Goal: Task Accomplishment & Management: Use online tool/utility

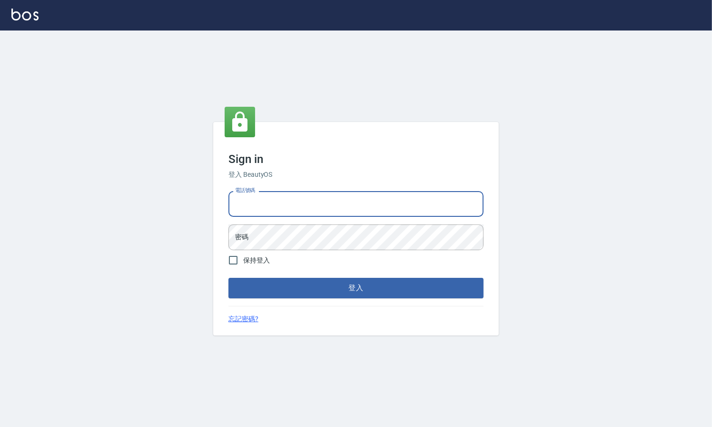
click at [284, 202] on input "電話號碼" at bounding box center [356, 204] width 255 height 26
type input "0223709007"
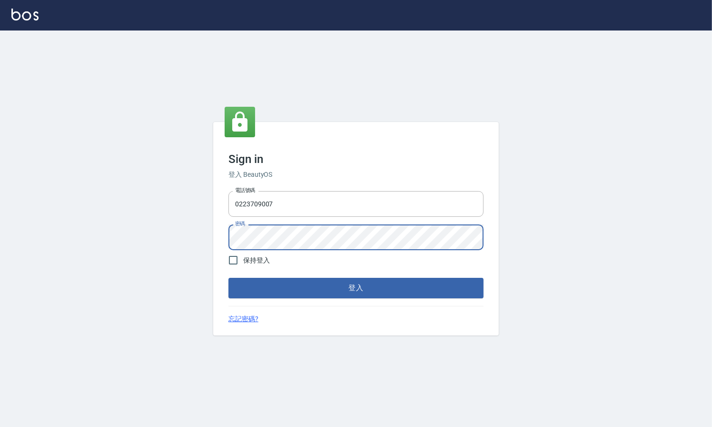
click at [229, 278] on button "登入" at bounding box center [356, 288] width 255 height 20
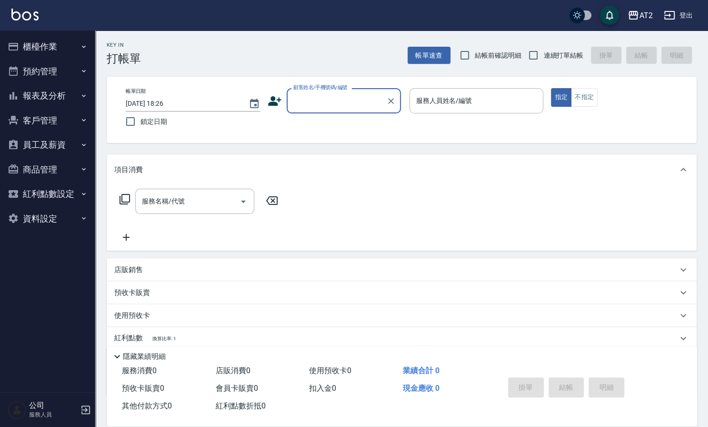
click at [60, 49] on button "櫃檯作業" at bounding box center [48, 46] width 88 height 25
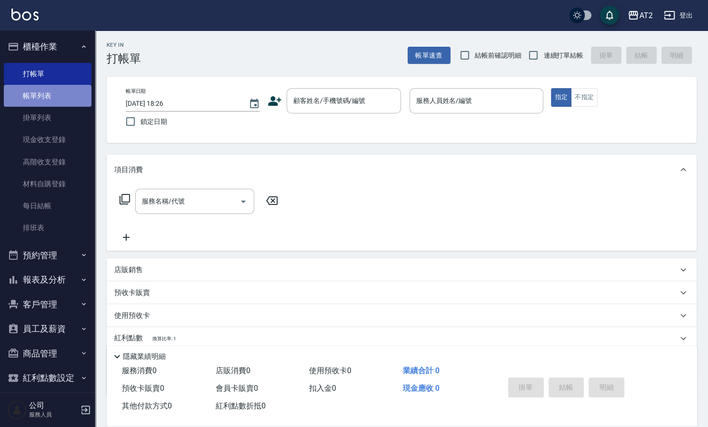
click at [55, 85] on link "帳單列表" at bounding box center [48, 96] width 88 height 22
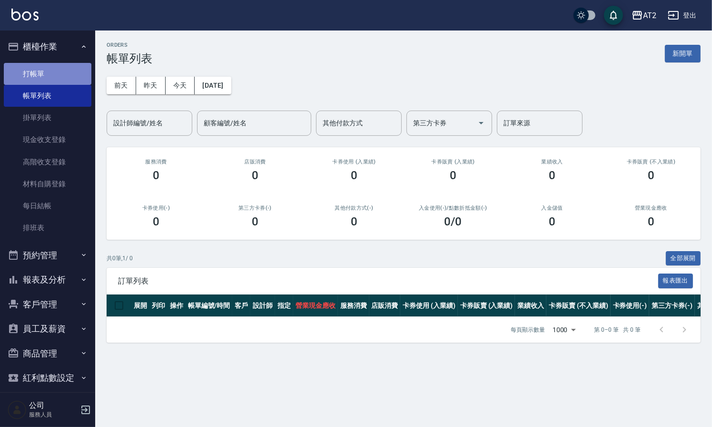
click at [55, 76] on link "打帳單" at bounding box center [48, 74] width 88 height 22
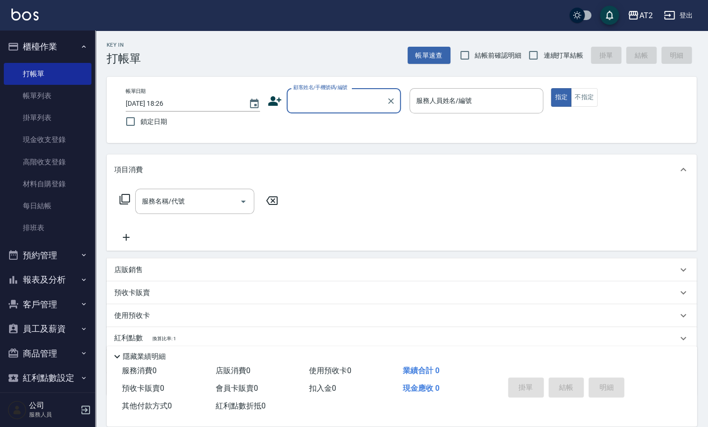
type input "1"
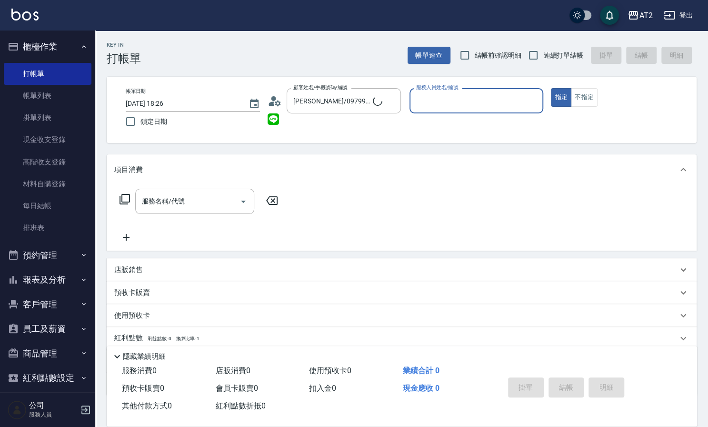
type input "不留/00/00"
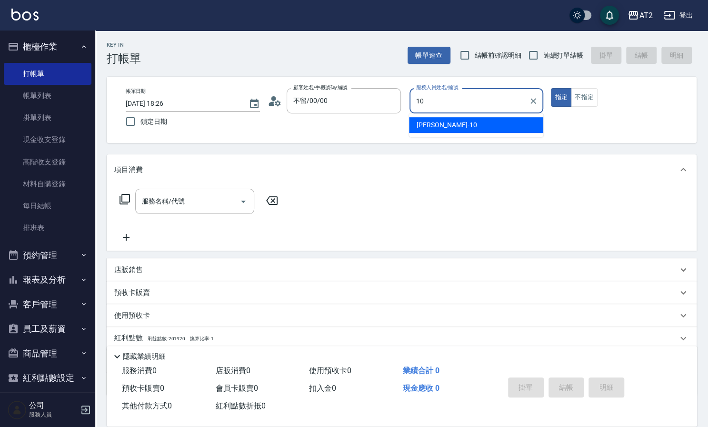
type input "[PERSON_NAME]-10"
type button "true"
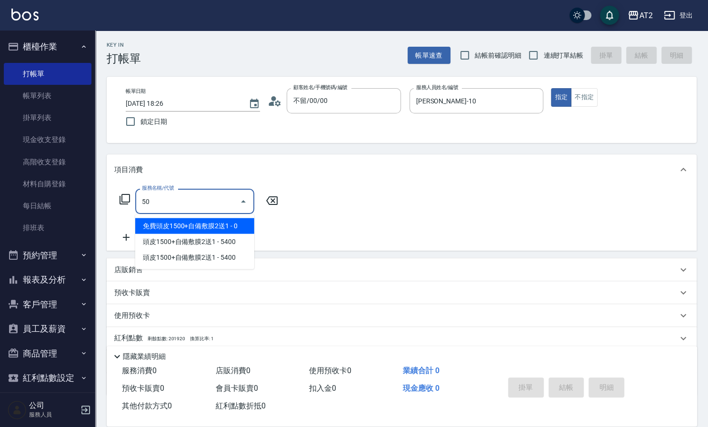
type input "501"
type input "100"
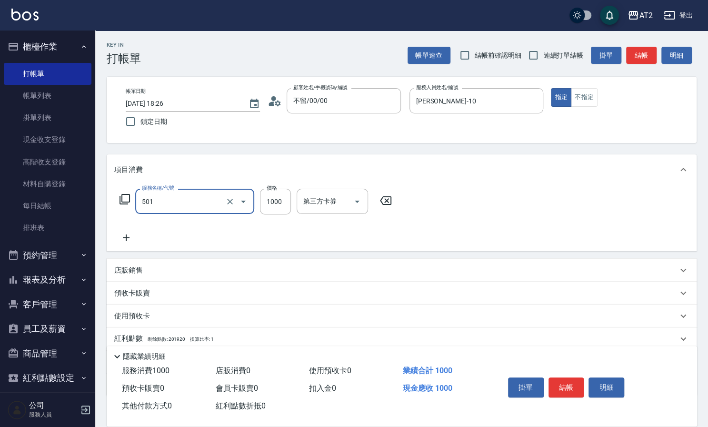
type input "染髮(501)"
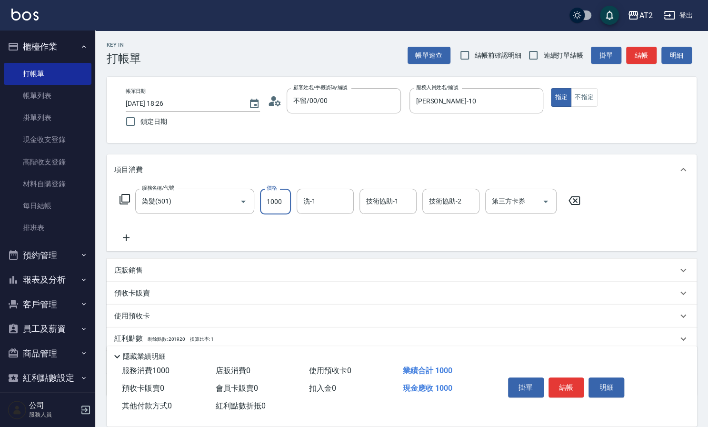
type input "0"
type input "18"
type input "10"
type input "187"
type input "180"
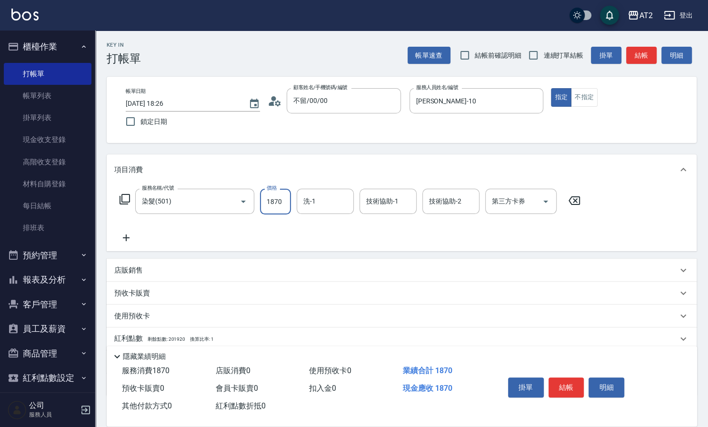
type input "1870"
type input "[PERSON_NAME]-31"
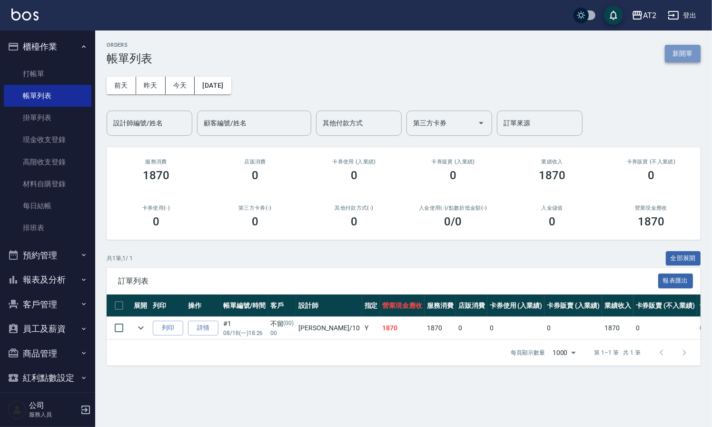
click at [669, 52] on button "新開單" at bounding box center [683, 54] width 36 height 18
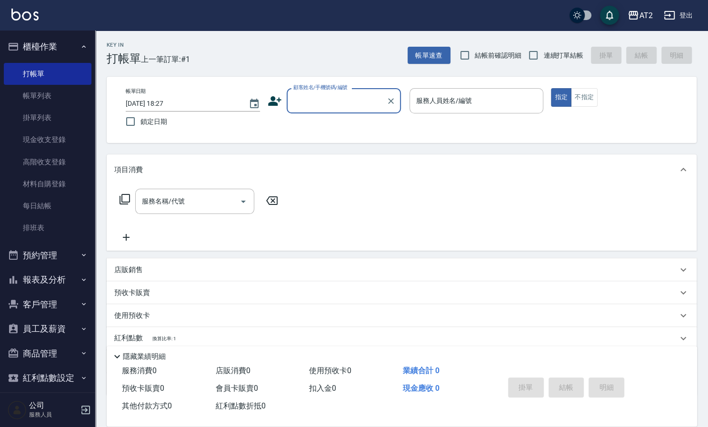
click at [521, 56] on span "結帳前確認明細" at bounding box center [494, 54] width 69 height 9
click at [487, 55] on span "結帳前確認明細" at bounding box center [498, 55] width 47 height 10
click at [475, 55] on input "結帳前確認明細" at bounding box center [465, 55] width 20 height 20
checkbox input "true"
click at [548, 56] on span "連續打單結帳" at bounding box center [563, 55] width 40 height 10
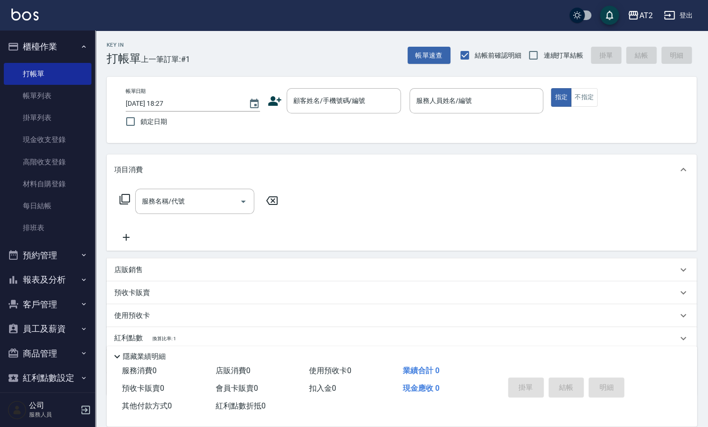
click at [543, 56] on input "連續打單結帳" at bounding box center [533, 55] width 20 height 20
checkbox input "true"
click at [337, 99] on div "顧客姓名/手機號碼/編號 顧客姓名/手機號碼/編號" at bounding box center [344, 100] width 114 height 25
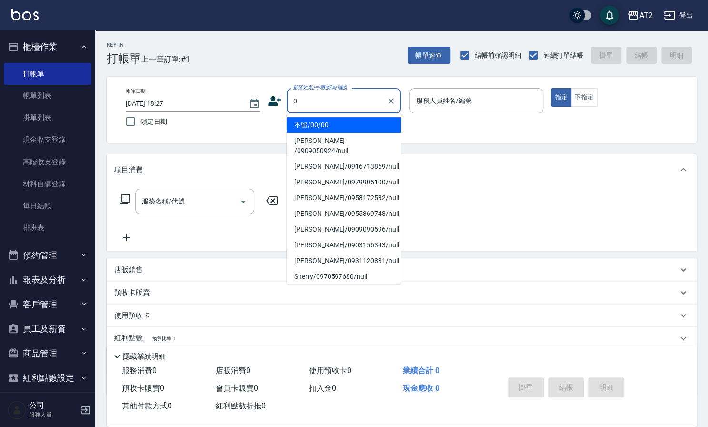
type input "不留/00/00"
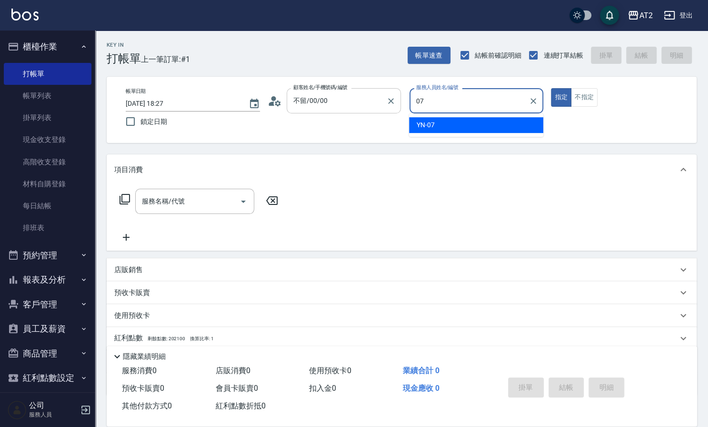
type input "YN-07"
type button "true"
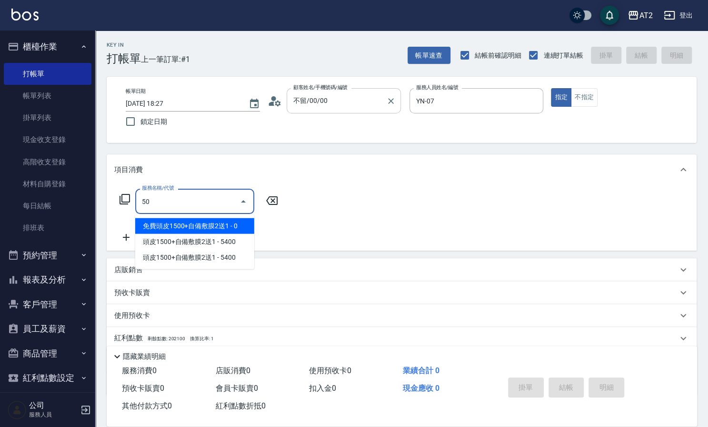
type input "501"
type input "100"
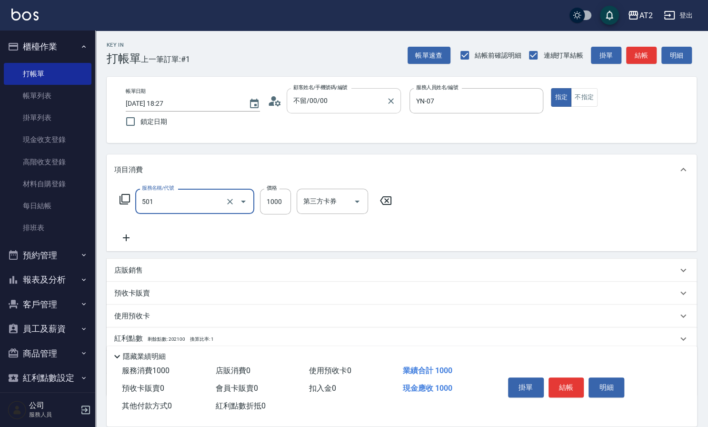
type input "染髮(501)"
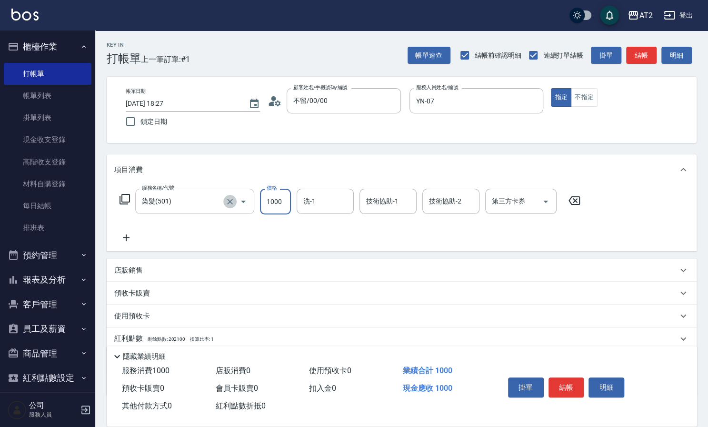
click at [225, 202] on icon "Clear" at bounding box center [230, 202] width 10 height 10
type input "30"
type input "0"
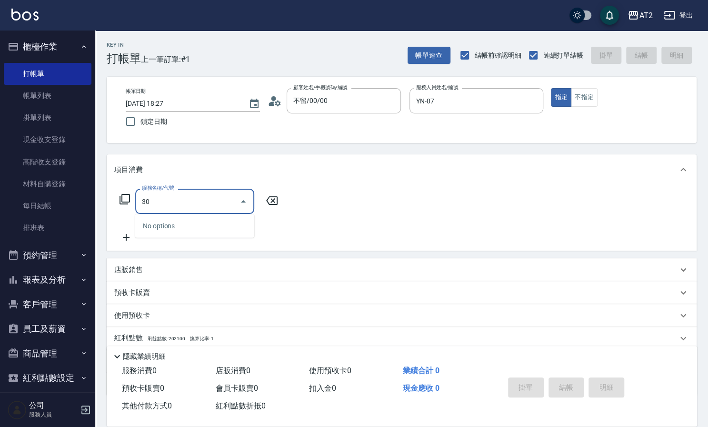
type input "301"
type input "150"
type input "燙髮(301)"
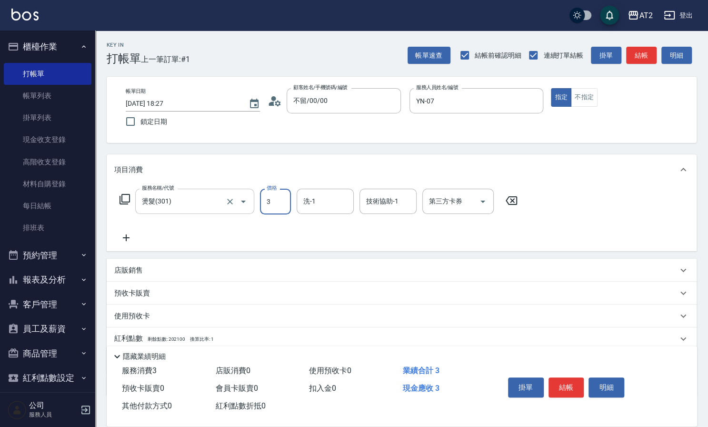
type input "0"
type input "349"
type input "340"
type input "3499"
type input "軒軒-42"
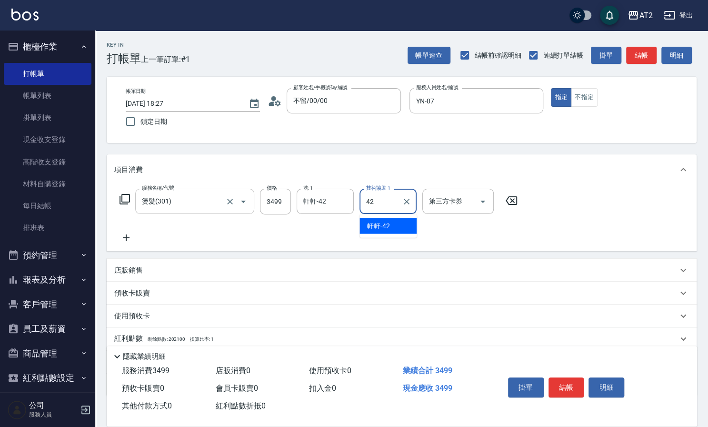
type input "軒軒-42"
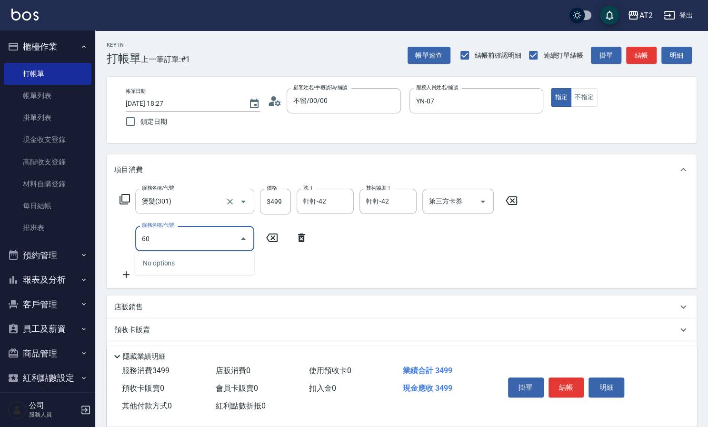
type input "601"
type input "440"
type input "自備護髮(601)"
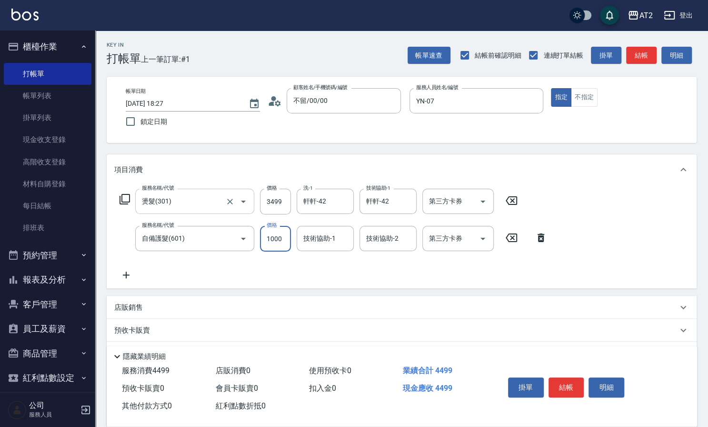
type input "350"
type input "30"
type input "370"
type input "3000"
type input "640"
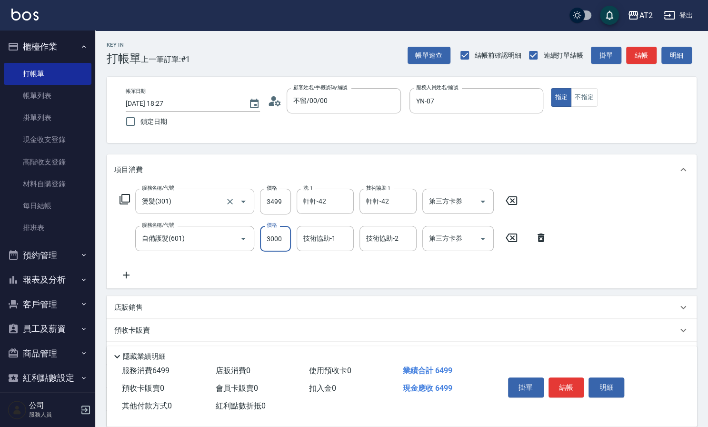
type input "3000"
type input "軒軒-42"
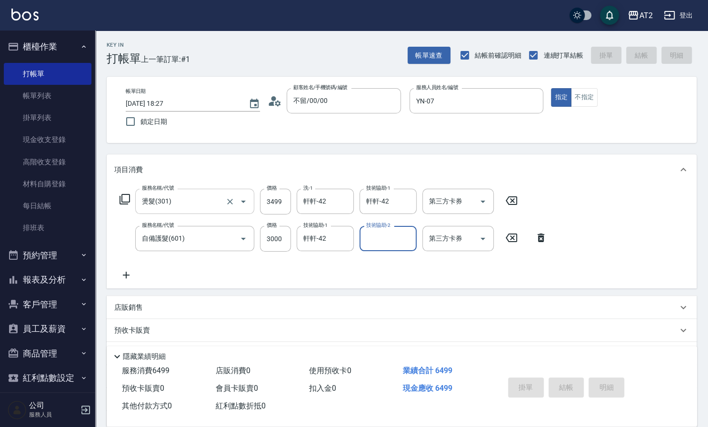
type input "[DATE] 18:28"
type input "0"
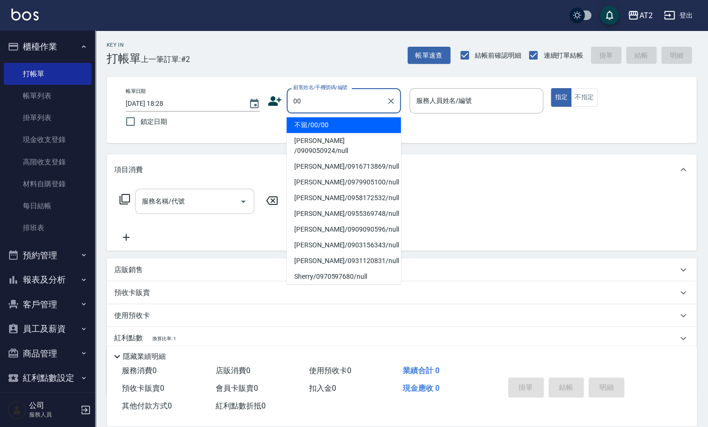
type input "不留/00/00"
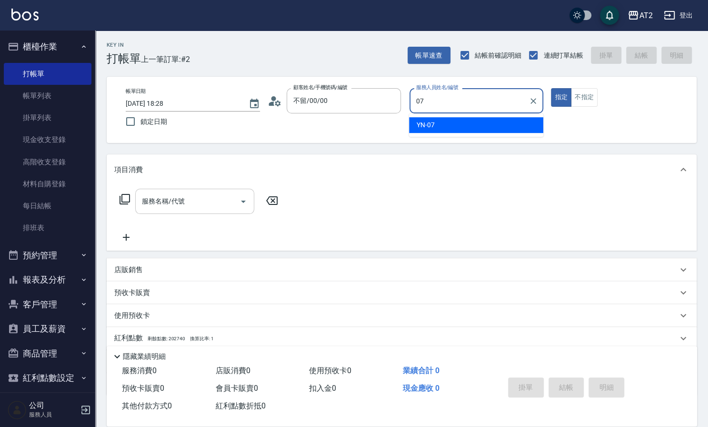
type input "YN-07"
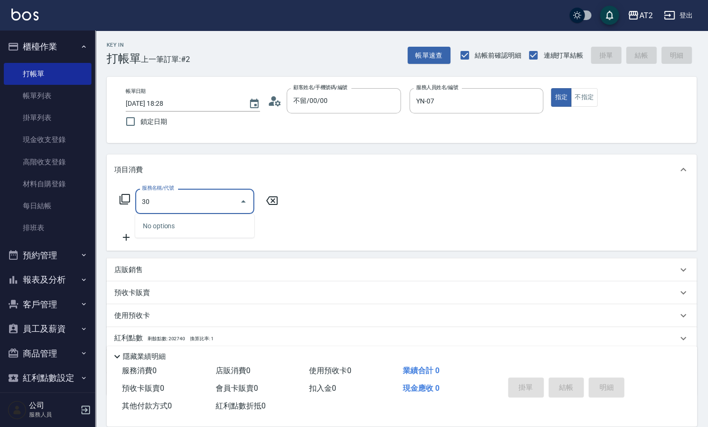
type input "301"
type input "150"
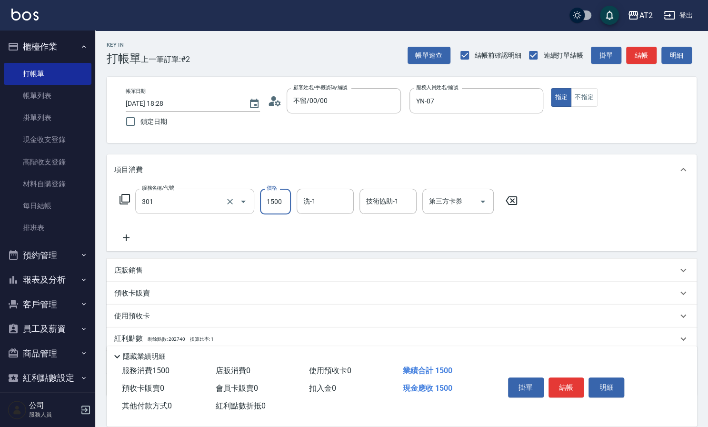
type input "燙髮(301)"
type input "4"
type input "0"
click at [275, 199] on input "42" at bounding box center [275, 202] width 31 height 26
click at [233, 202] on icon "Clear" at bounding box center [230, 202] width 10 height 10
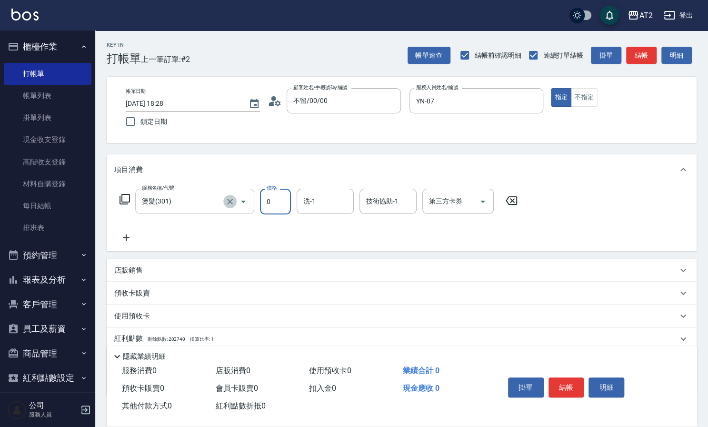
type input "0"
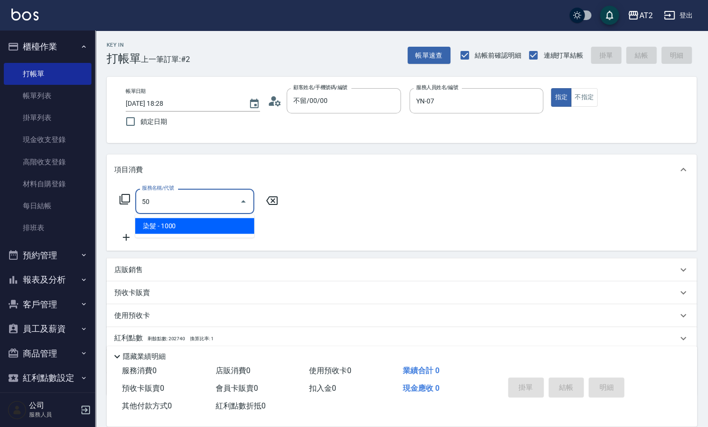
type input "501"
type input "100"
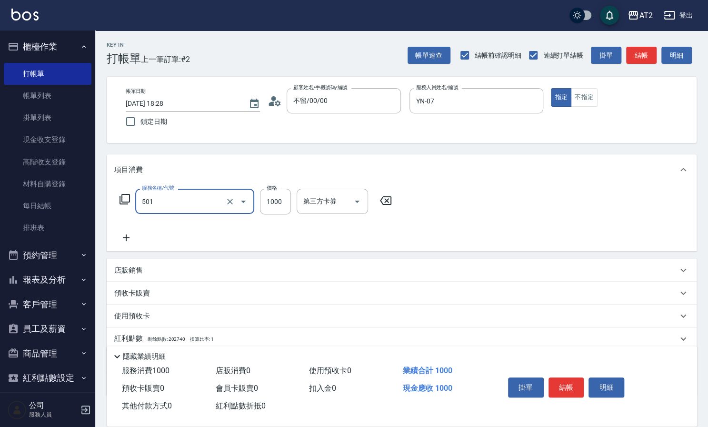
type input "染髮(501)"
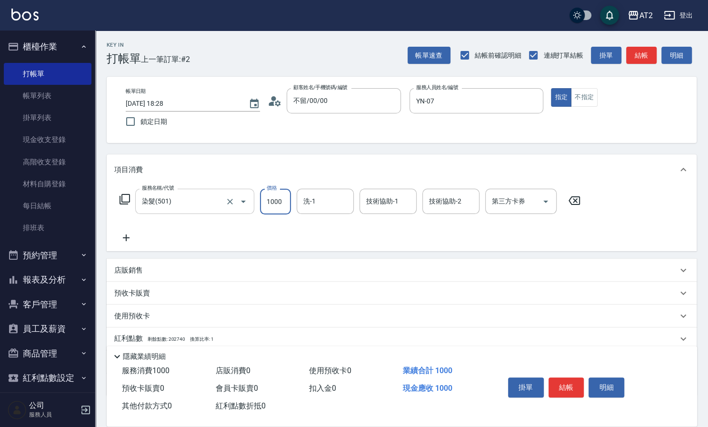
type input "1"
type input "0"
type input "128"
type input "120"
type input "1280"
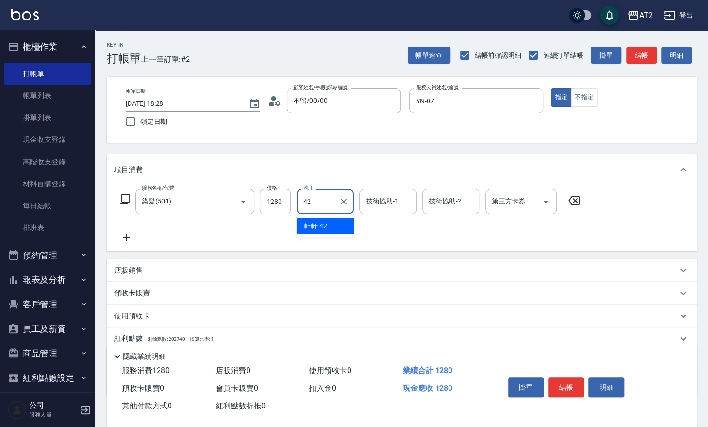
type input "軒軒-42"
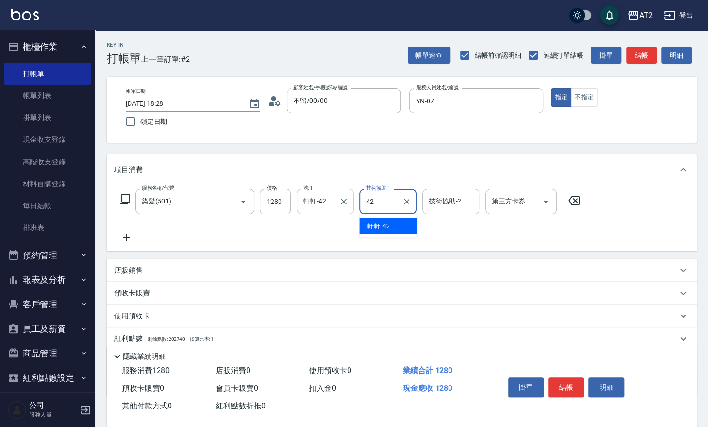
type input "軒軒-42"
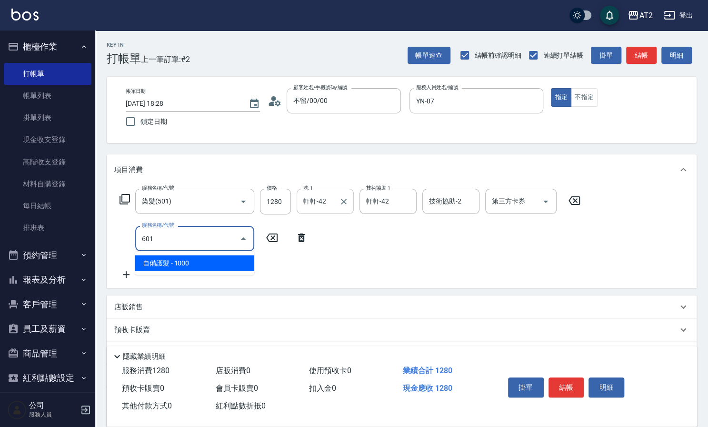
type input "601"
type input "220"
type input "自備護髮(601)"
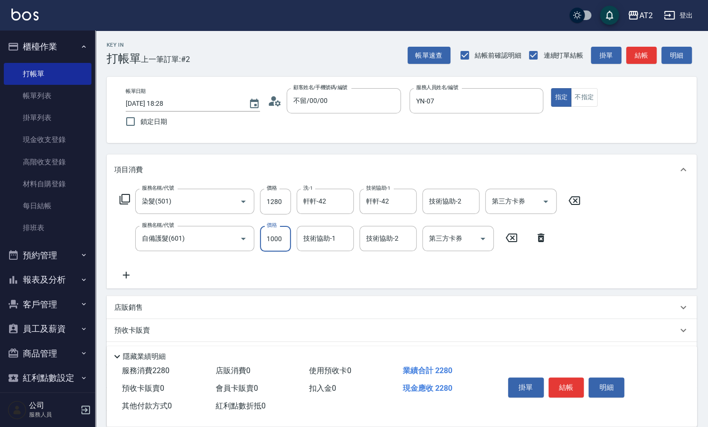
type input "2"
type input "130"
type input "200"
type input "140"
type input "2000"
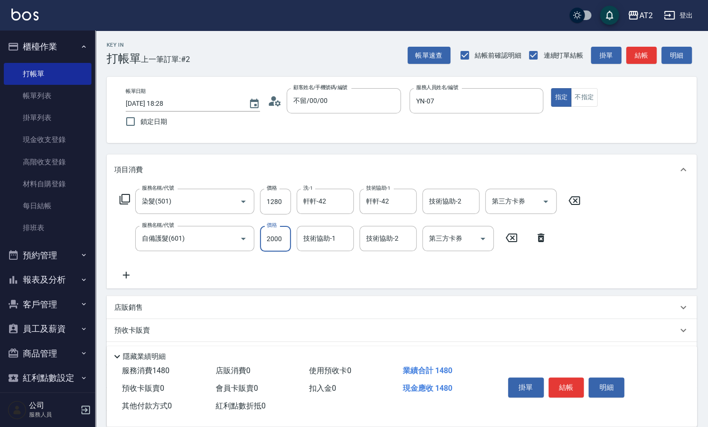
type input "320"
type input "2000"
type input "軒軒-42"
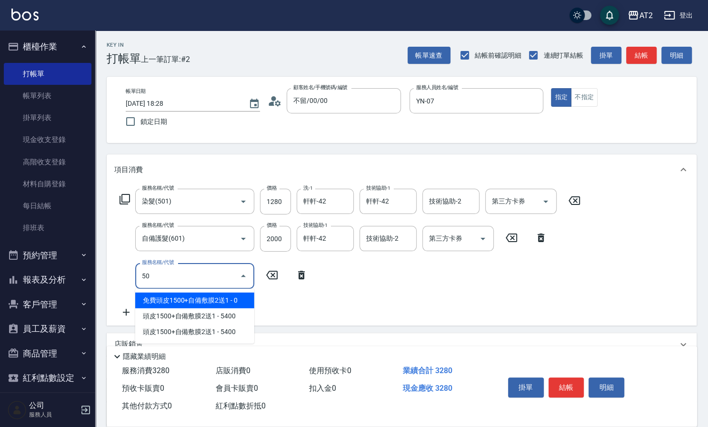
type input "502"
type input "370"
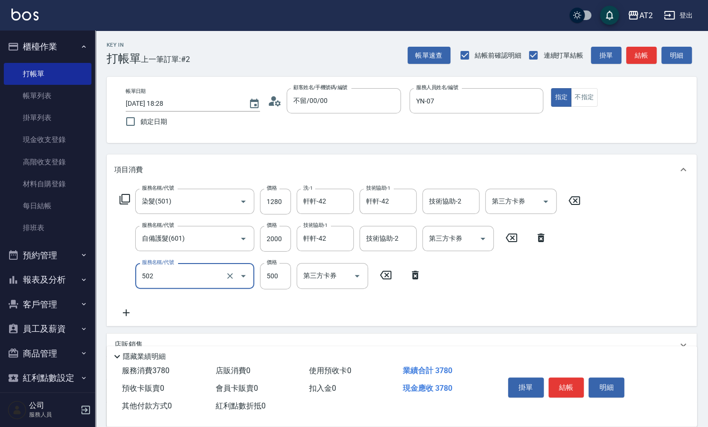
type input "漂髮(502)"
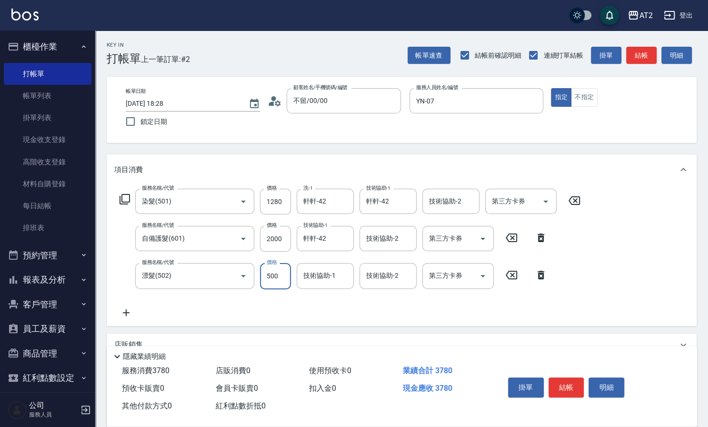
type input "0"
type input "320"
type input "0"
type input "軒軒-42"
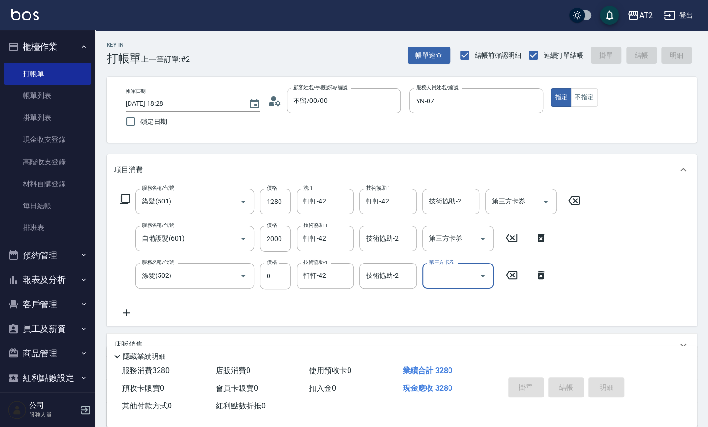
type input "[DATE] 18:29"
type input "0"
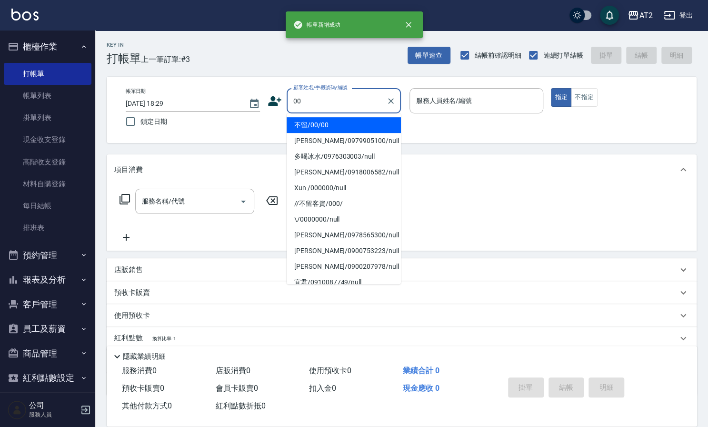
type input "不留/00/00"
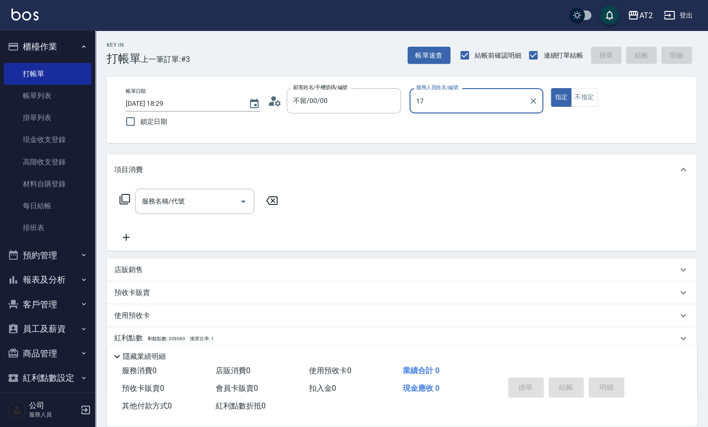
type input "1"
type input "YN-07"
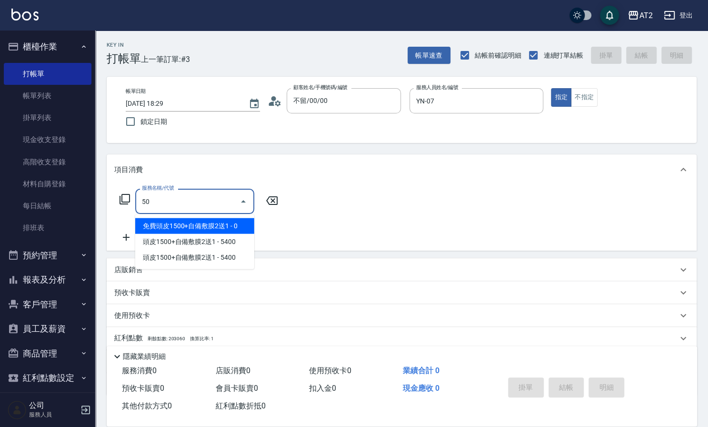
type input "501"
type input "100"
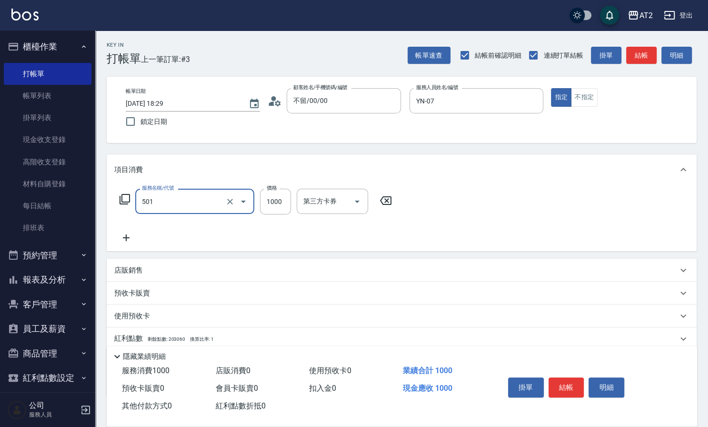
type input "染髮(501)"
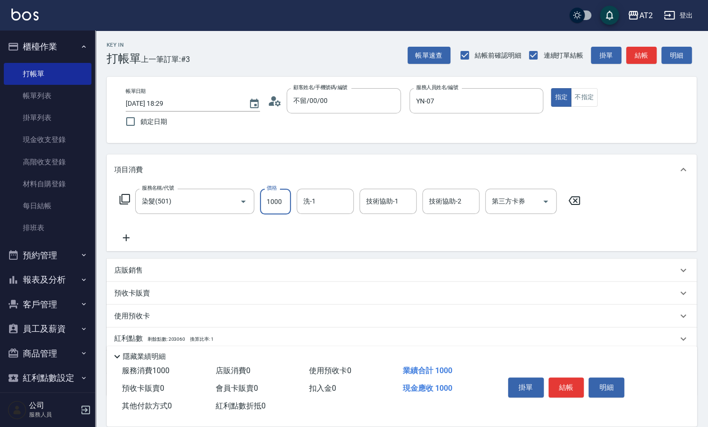
type input "0"
type input "19"
type input "10"
type input "198"
type input "190"
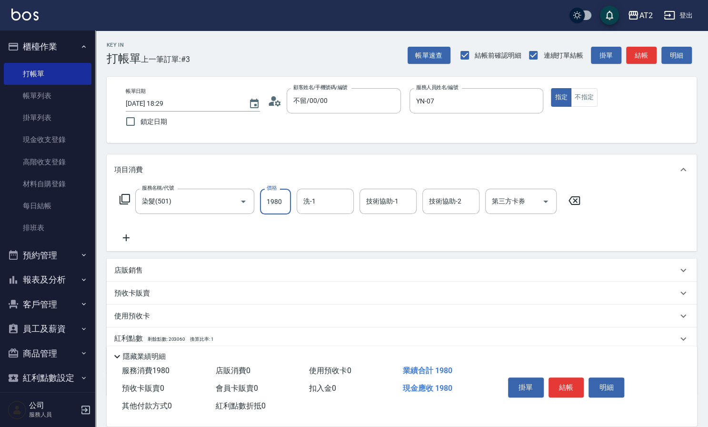
type input "1980"
type input "軒軒-42"
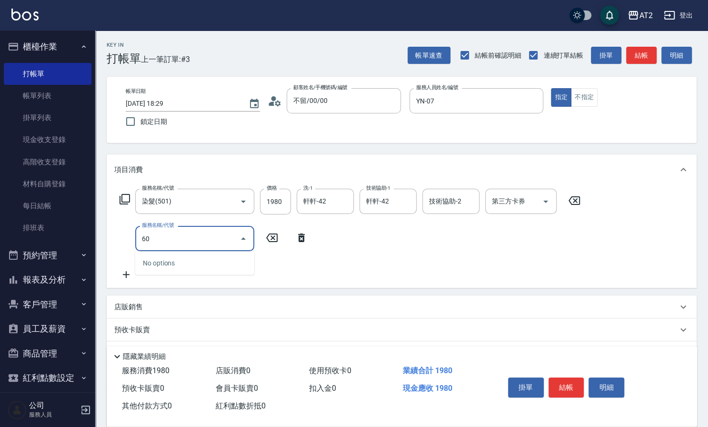
type input "601"
type input "290"
type input "自備護髮(601)"
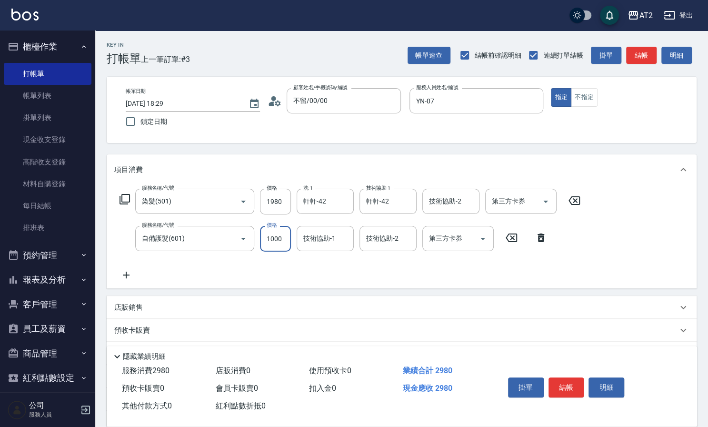
type input "2"
type input "190"
type input "20"
type input "200"
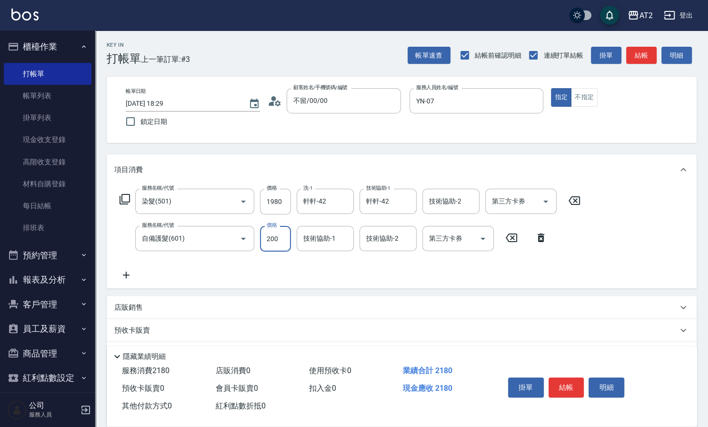
type input "390"
type input "2000"
type input "6"
type input "軒軒-42"
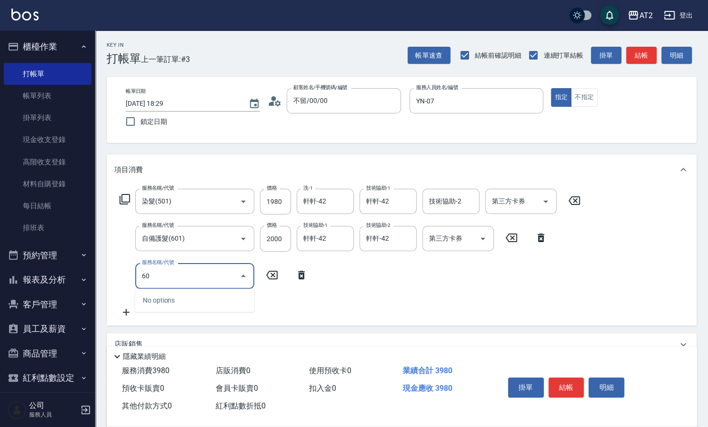
type input "6"
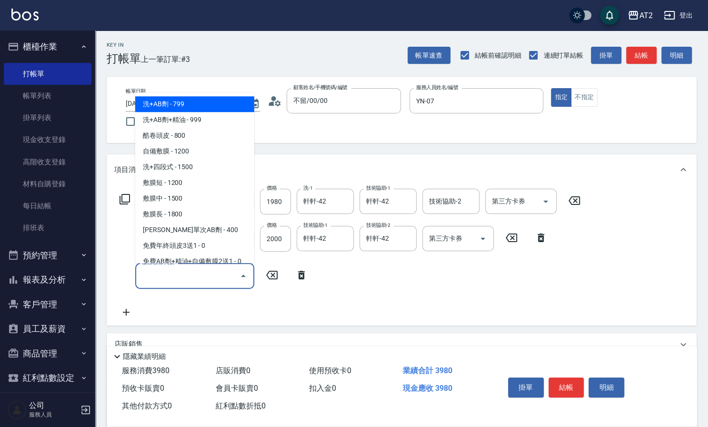
type input "470"
type input "洗+AB劑(101)"
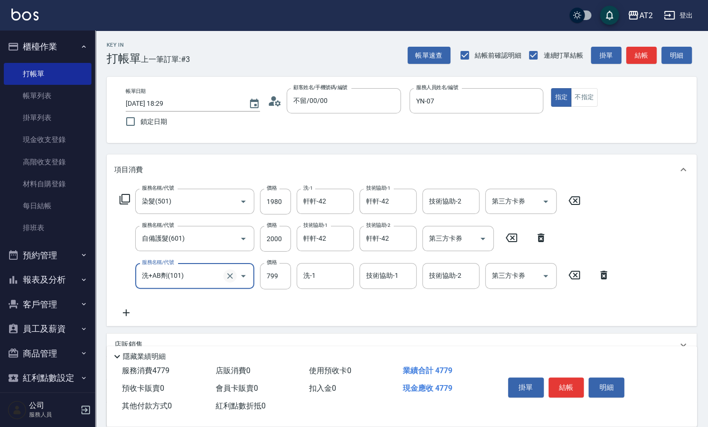
click at [231, 274] on icon "Clear" at bounding box center [230, 276] width 6 height 6
type input "洗+AB劑(101)"
click at [604, 278] on icon at bounding box center [603, 274] width 7 height 9
type input "390"
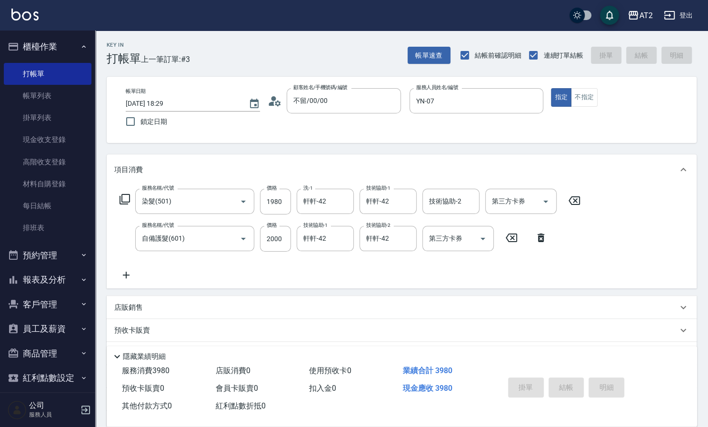
type input "[DATE] 18:30"
type input "0"
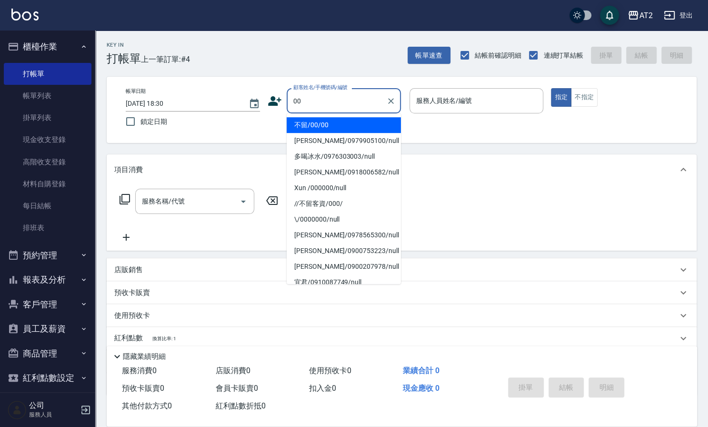
type input "不留/00/00"
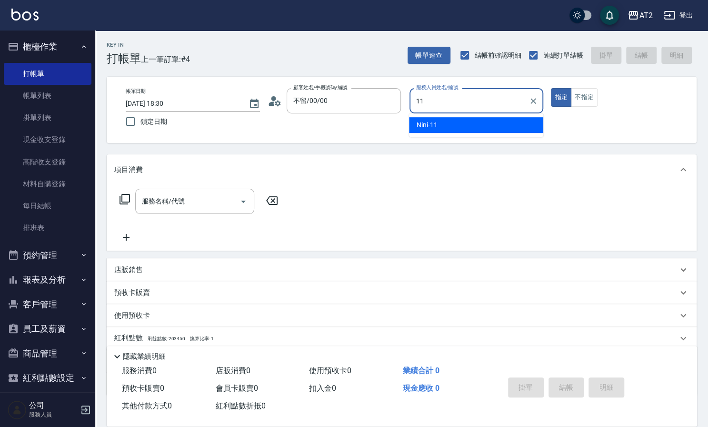
type input "Nini-11"
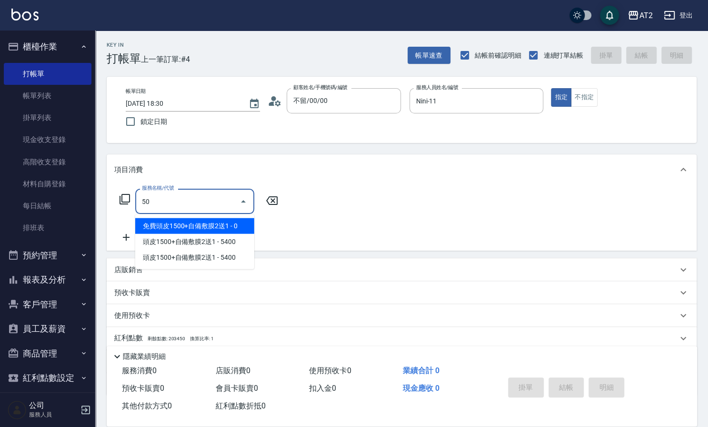
type input "501"
type input "100"
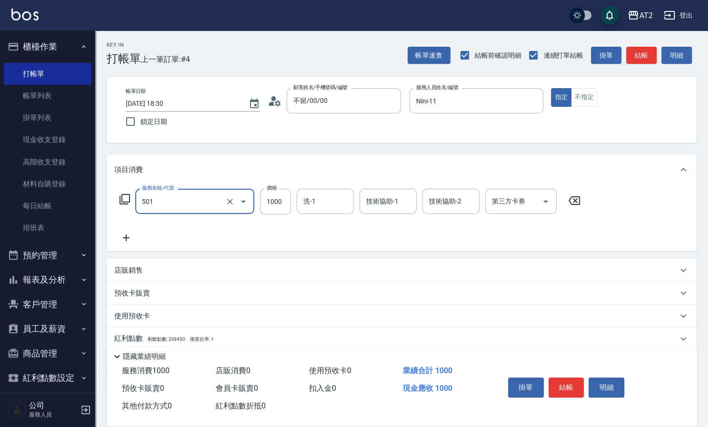
type input "染髮(501)"
type input "0"
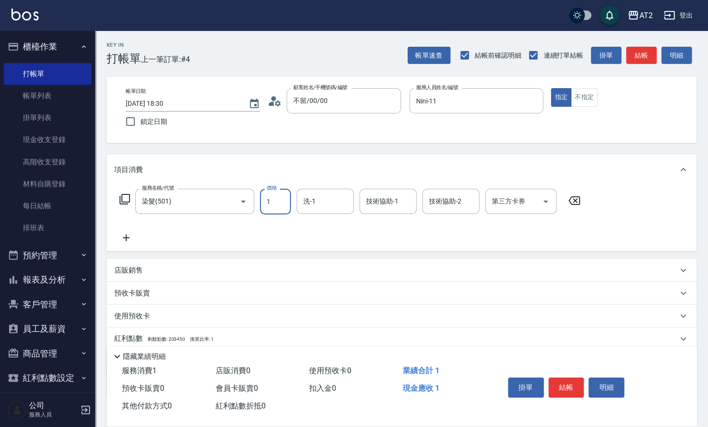
type input "16"
type input "10"
type input "169"
type input "160"
type input "1699"
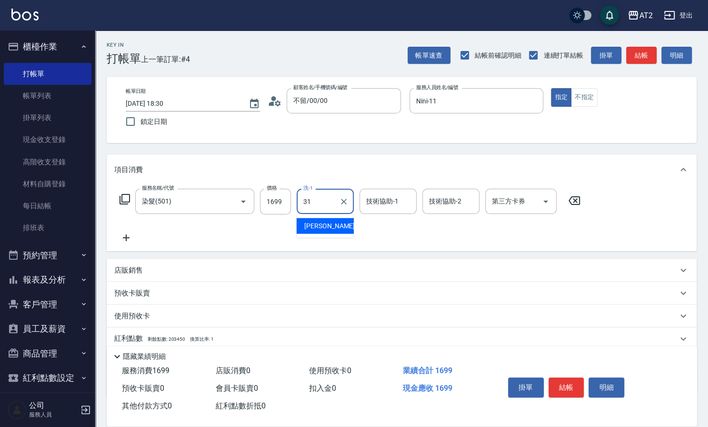
type input "3"
type input "0"
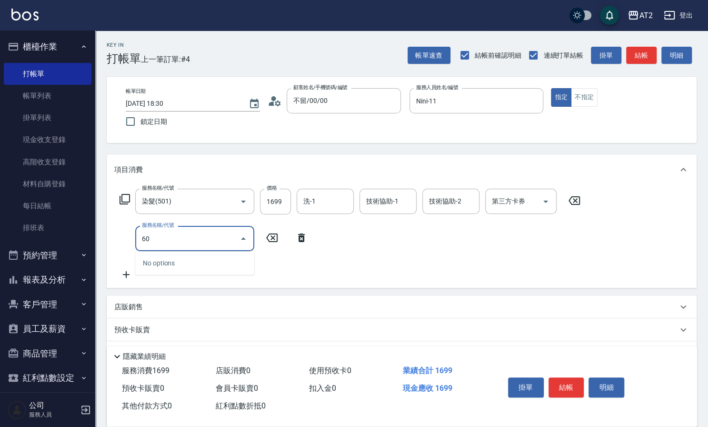
type input "601"
type input "260"
type input "自備護髮(601)"
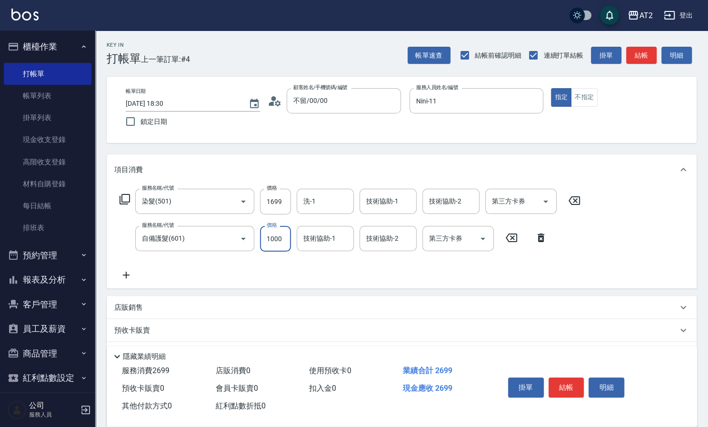
type input "170"
type input "200"
type input "360"
type input "2000"
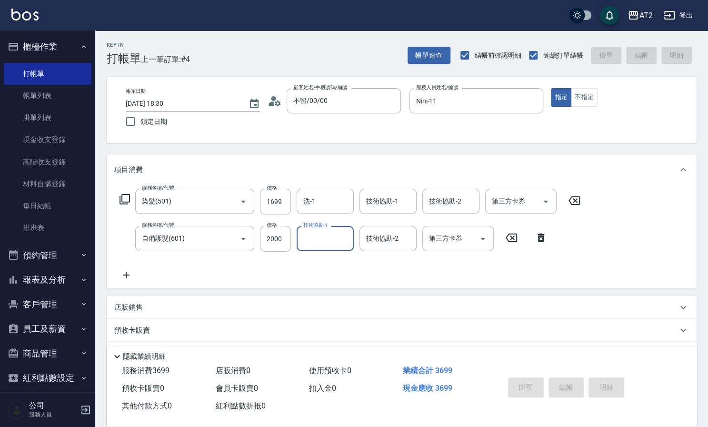
type input "0"
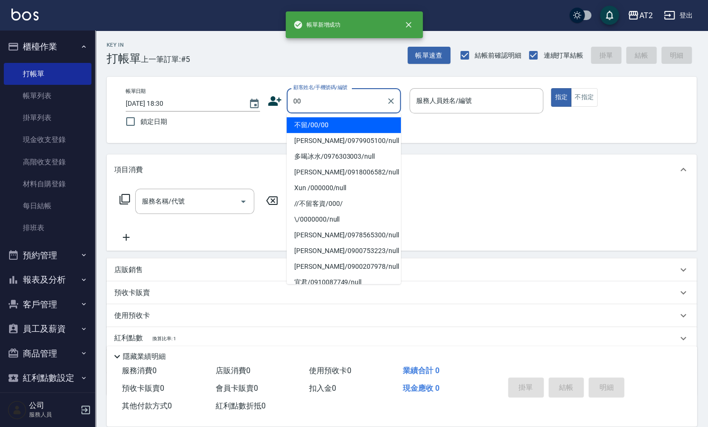
type input "不留/00/00"
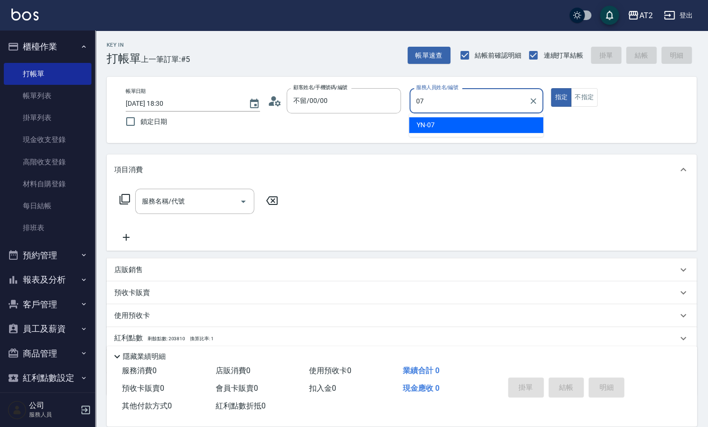
type input "YN-07"
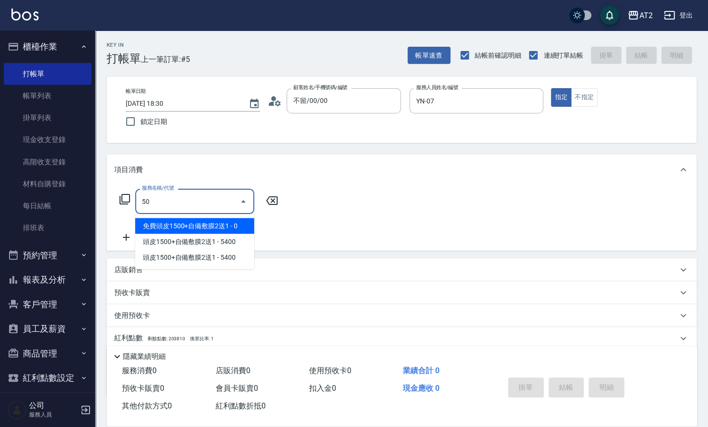
type input "501"
type input "100"
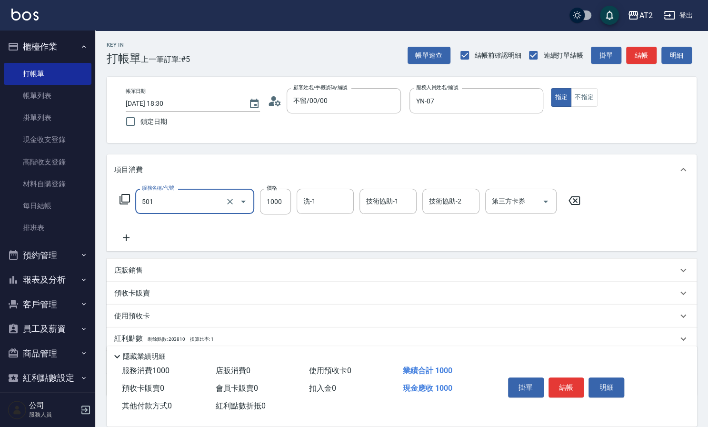
type input "染髮(501)"
type input "1"
type input "0"
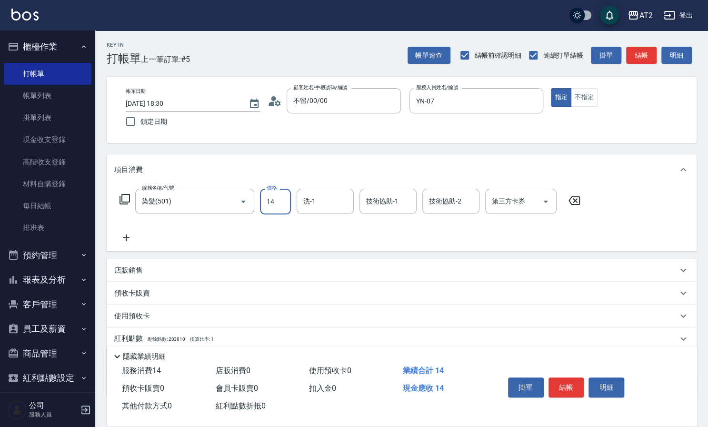
type input "148"
type input "10"
type input "1480"
type input "140"
type input "1480"
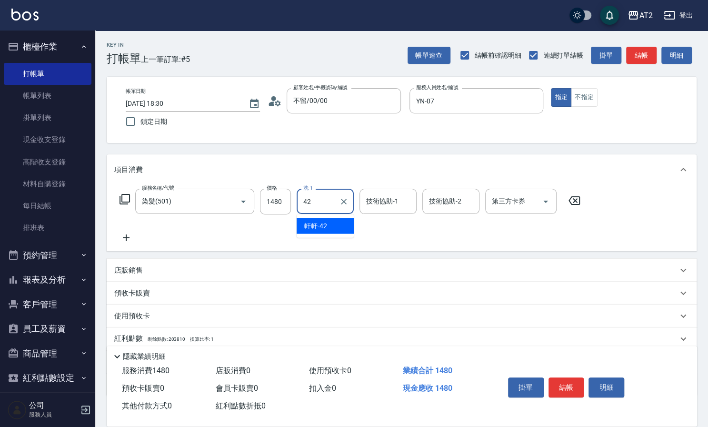
type input "軒軒-42"
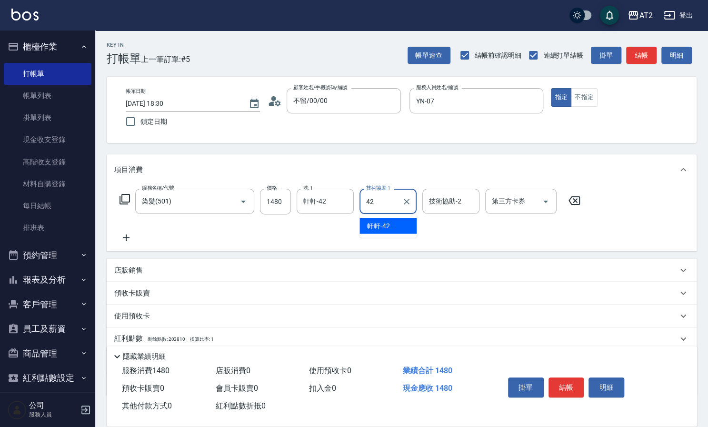
type input "軒軒-42"
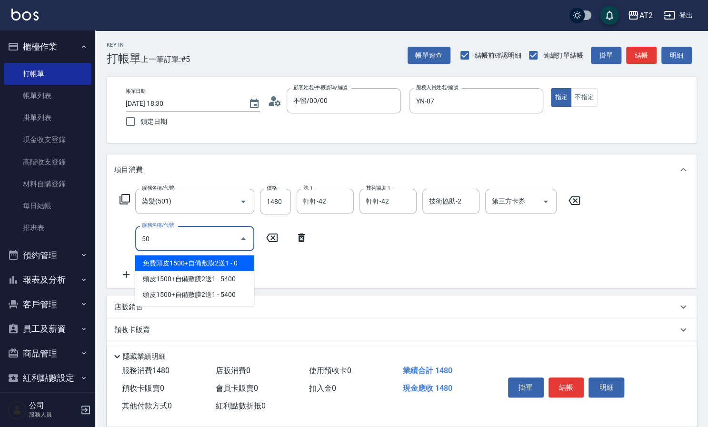
type input "502"
type input "190"
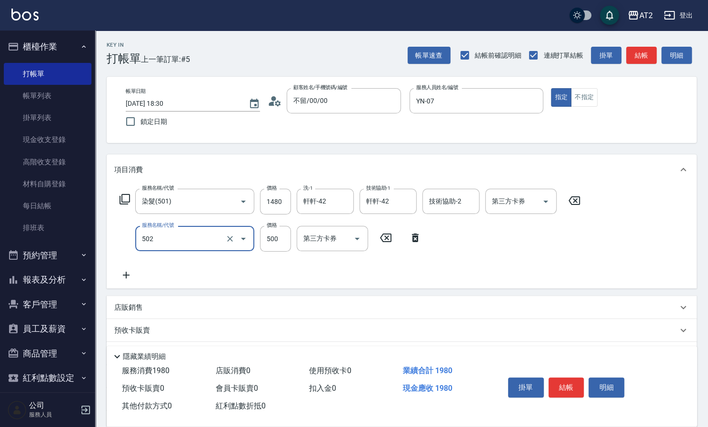
type input "漂髮(502)"
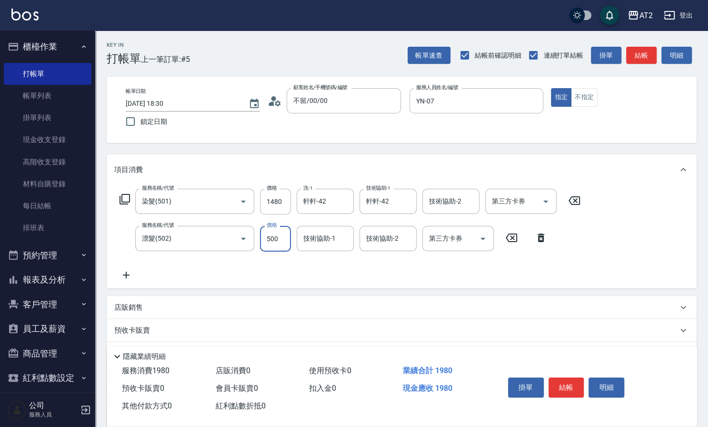
type input "0"
type input "140"
type input "0"
type input "軒軒-42"
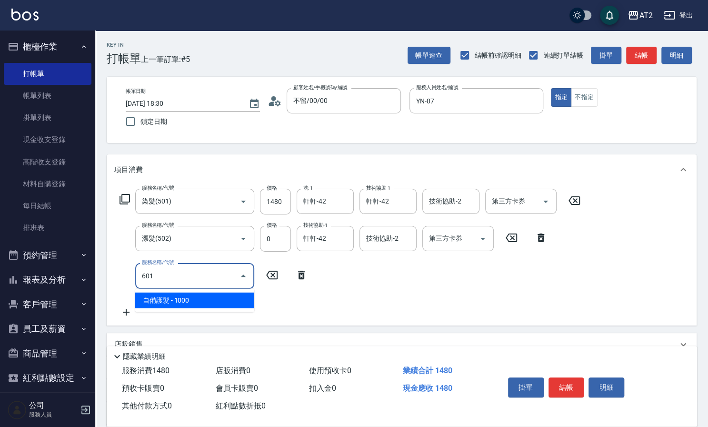
type input "601"
type input "240"
type input "自備護髮(601)"
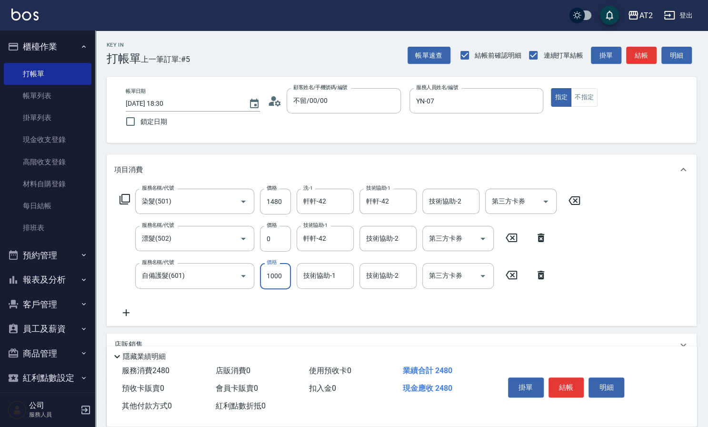
type input "2"
type input "150"
type input "250"
type input "170"
type input "2500"
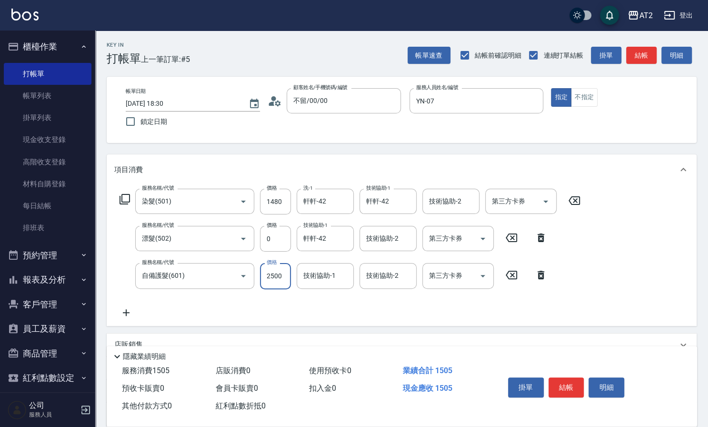
type input "390"
type input "2500"
type input "軒軒-42"
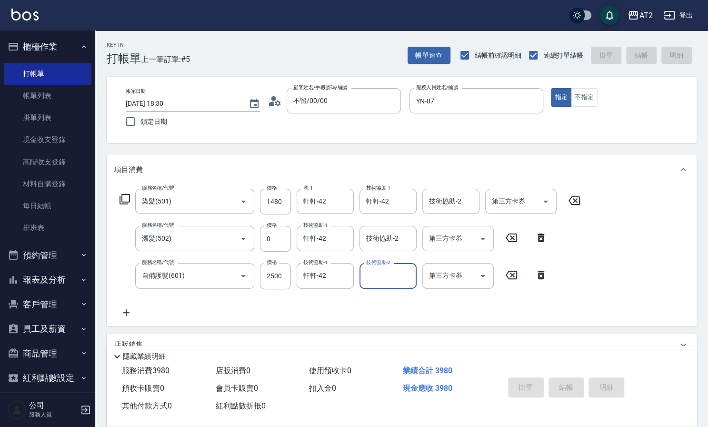
type input "[DATE] 18:31"
type input "0"
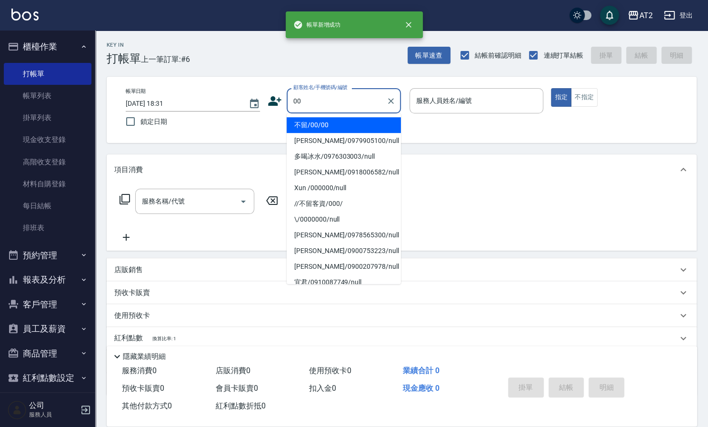
type input "不留/00/00"
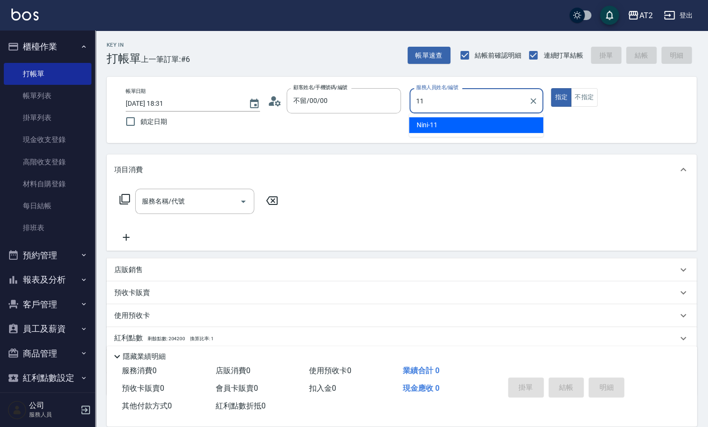
type input "Nini-11"
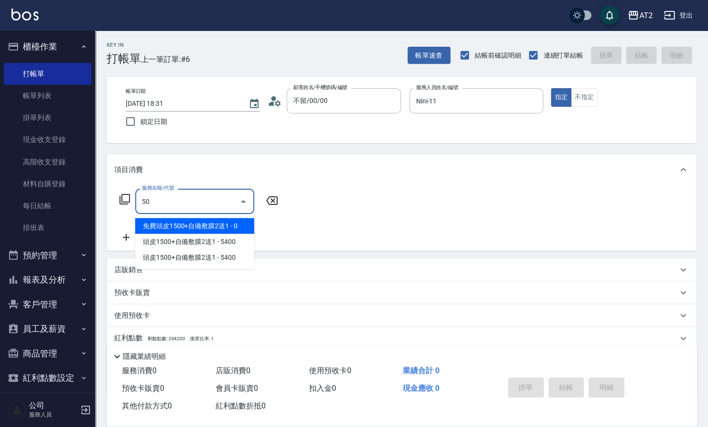
type input "501"
type input "100"
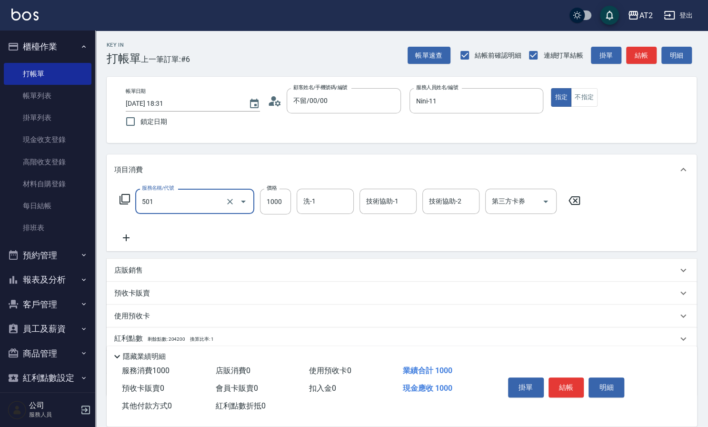
type input "染髮(501)"
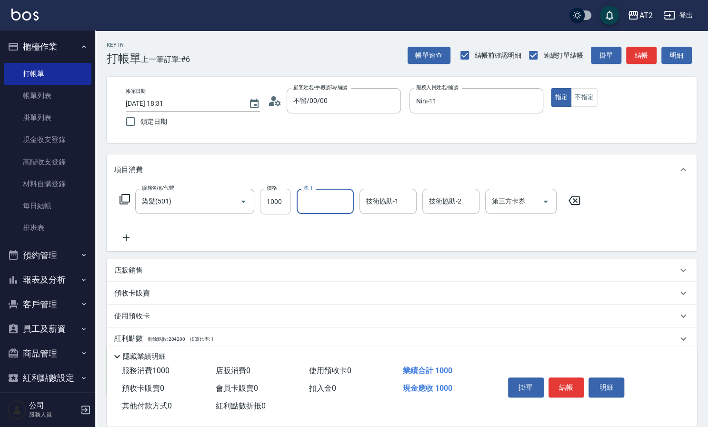
click at [277, 200] on input "1000" at bounding box center [275, 202] width 31 height 26
type input "0"
type input "29"
type input "20"
type input "299"
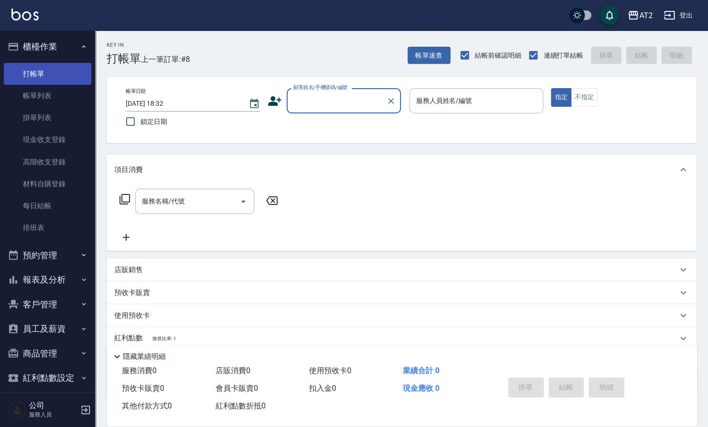
click at [51, 72] on link "打帳單" at bounding box center [48, 74] width 88 height 22
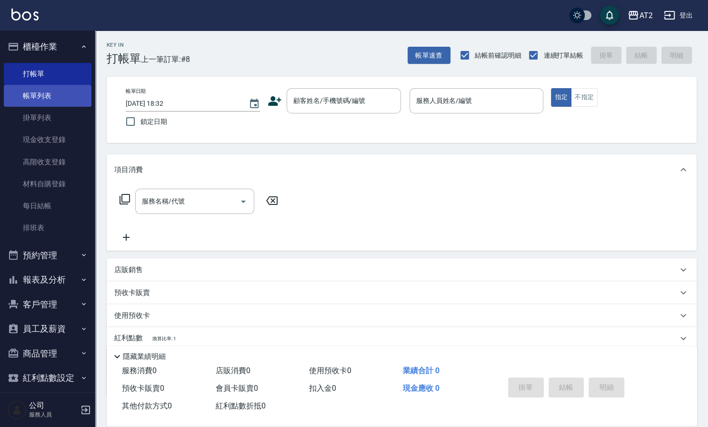
click at [51, 93] on link "帳單列表" at bounding box center [48, 96] width 88 height 22
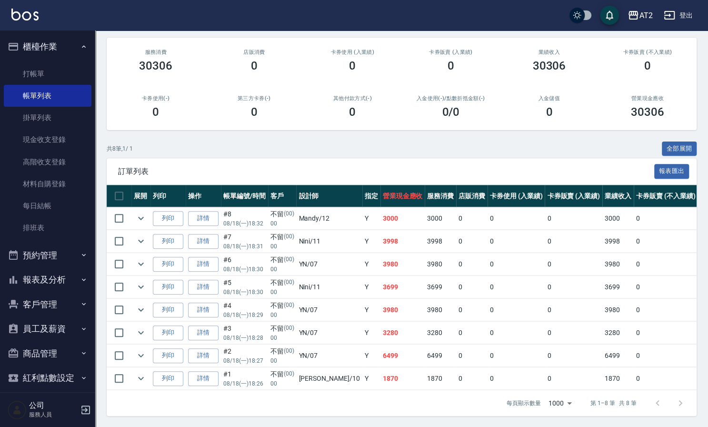
scroll to position [117, 0]
click at [210, 211] on link "詳情" at bounding box center [203, 217] width 30 height 15
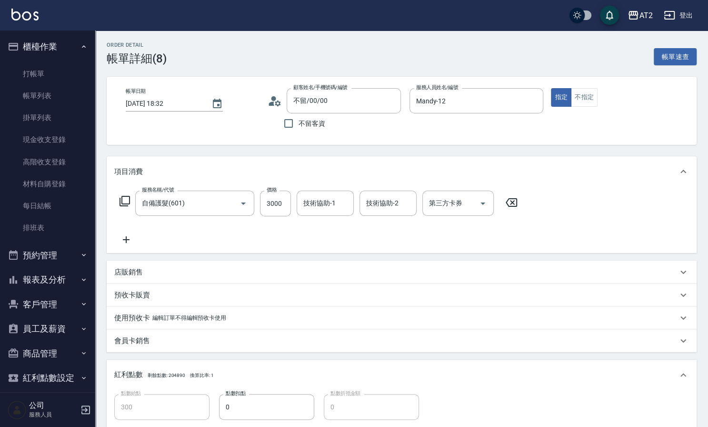
click at [129, 237] on icon at bounding box center [126, 239] width 24 height 11
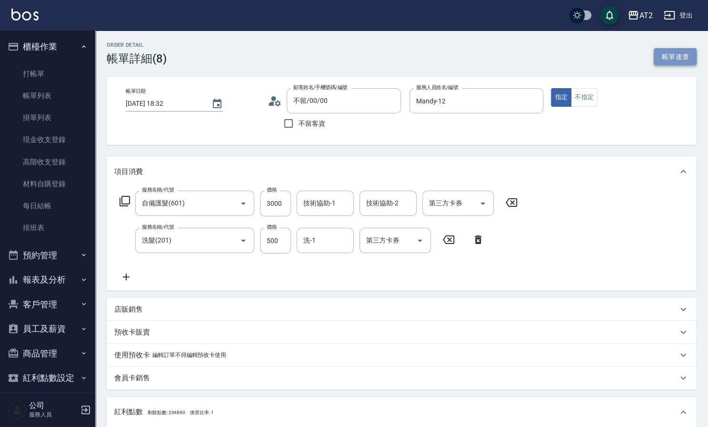
click at [666, 55] on button "帳單速查" at bounding box center [675, 57] width 43 height 18
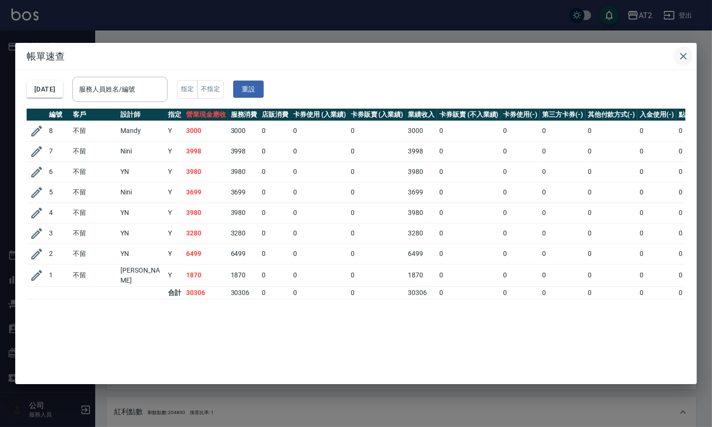
click at [689, 60] on icon "button" at bounding box center [683, 55] width 11 height 11
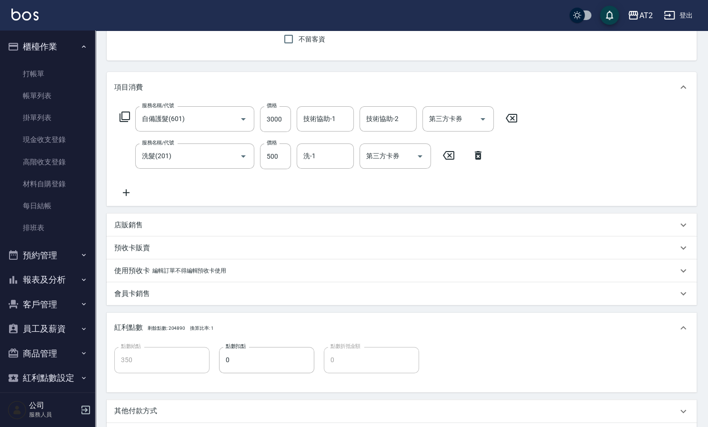
scroll to position [203, 0]
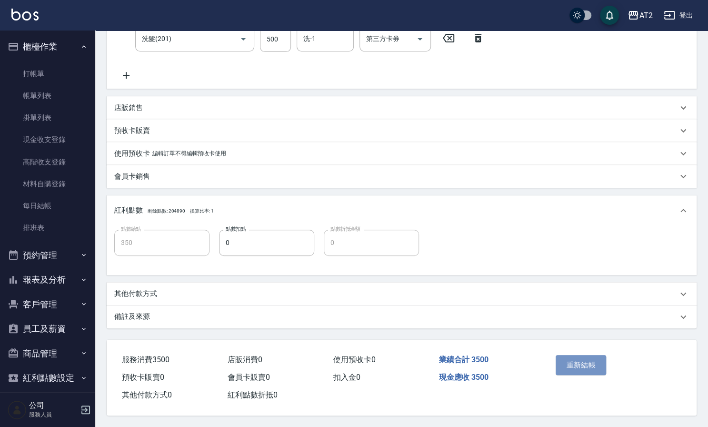
click at [581, 365] on button "重新結帳" at bounding box center [581, 365] width 50 height 20
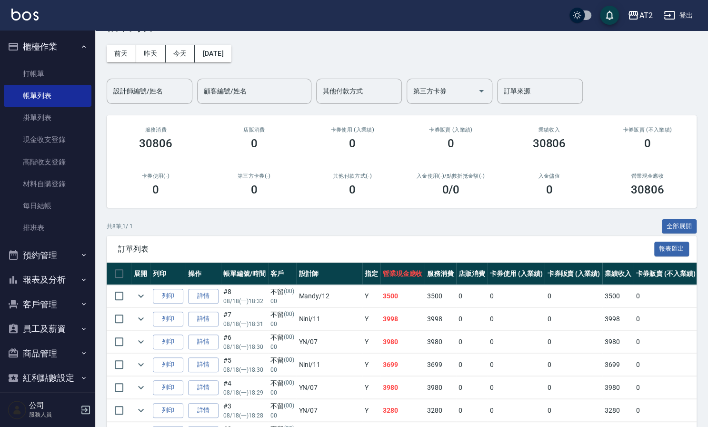
scroll to position [11, 0]
